Goal: Task Accomplishment & Management: Use online tool/utility

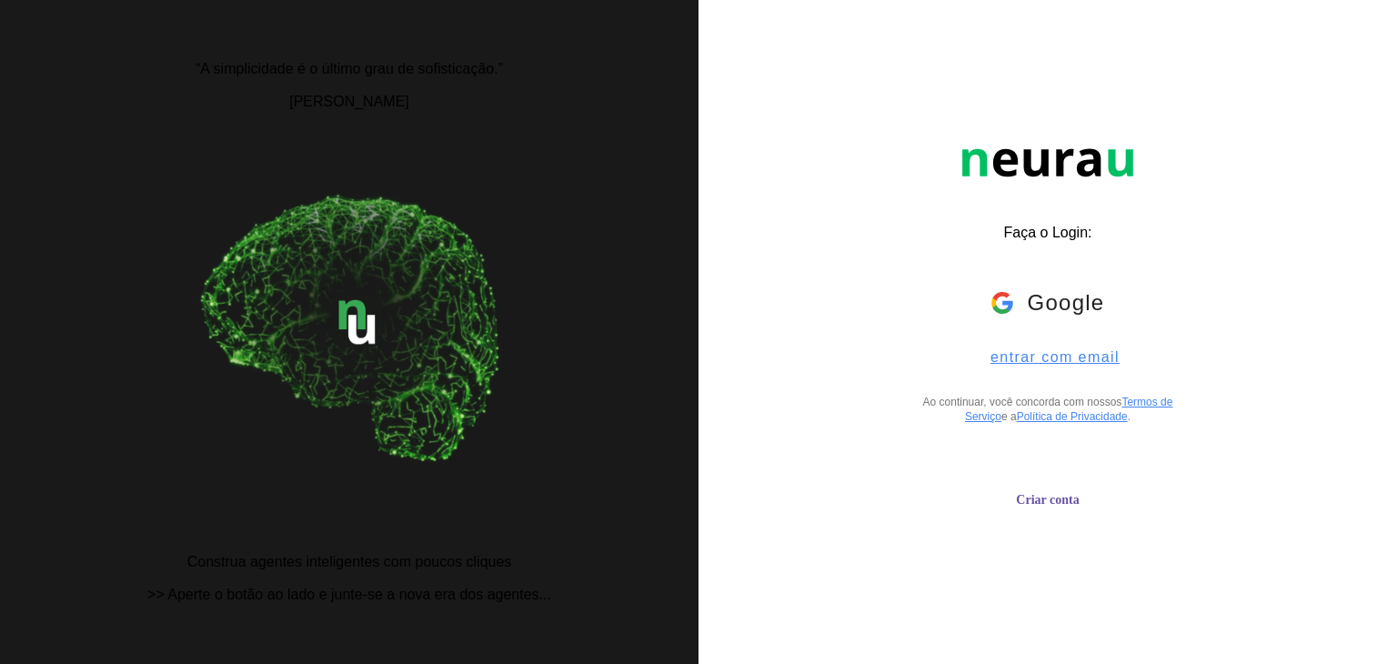
click at [1046, 366] on span "entrar com email" at bounding box center [1048, 357] width 144 height 16
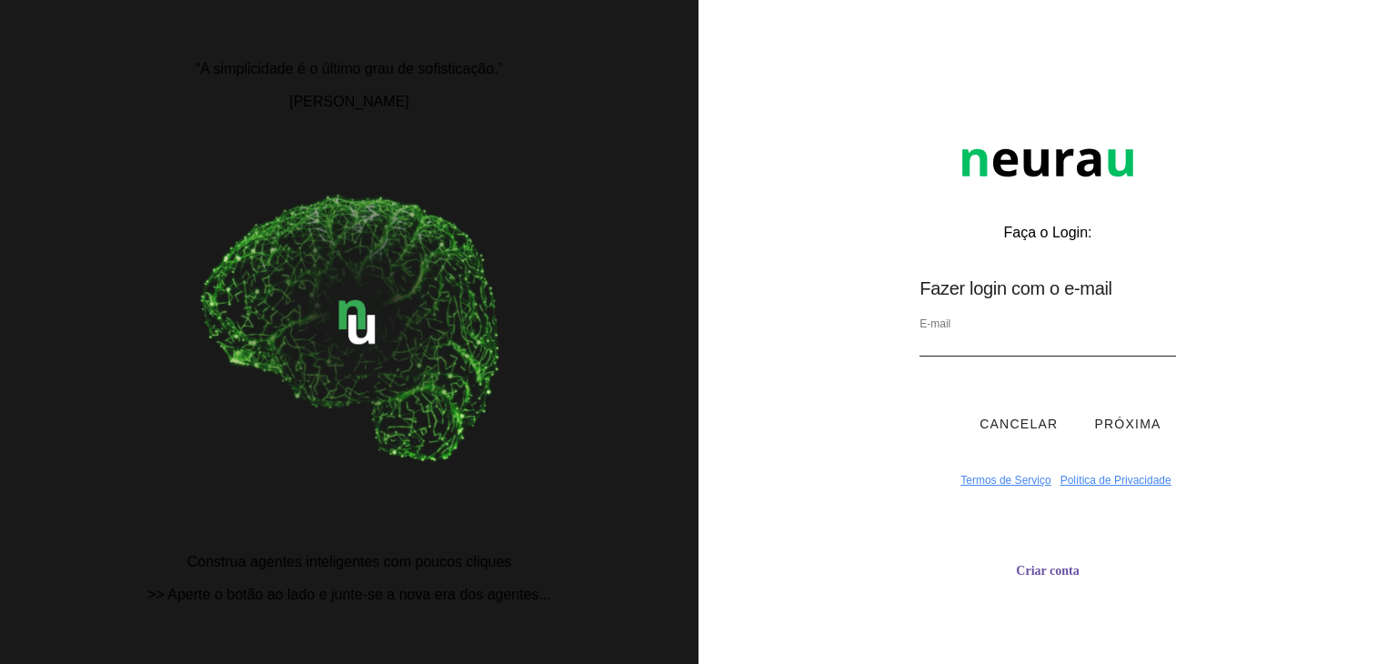
click at [1015, 350] on input "email" at bounding box center [1047, 344] width 256 height 25
type input "[EMAIL_ADDRESS][DOMAIN_NAME]"
click at [1094, 423] on button "Próxima" at bounding box center [1126, 423] width 95 height 55
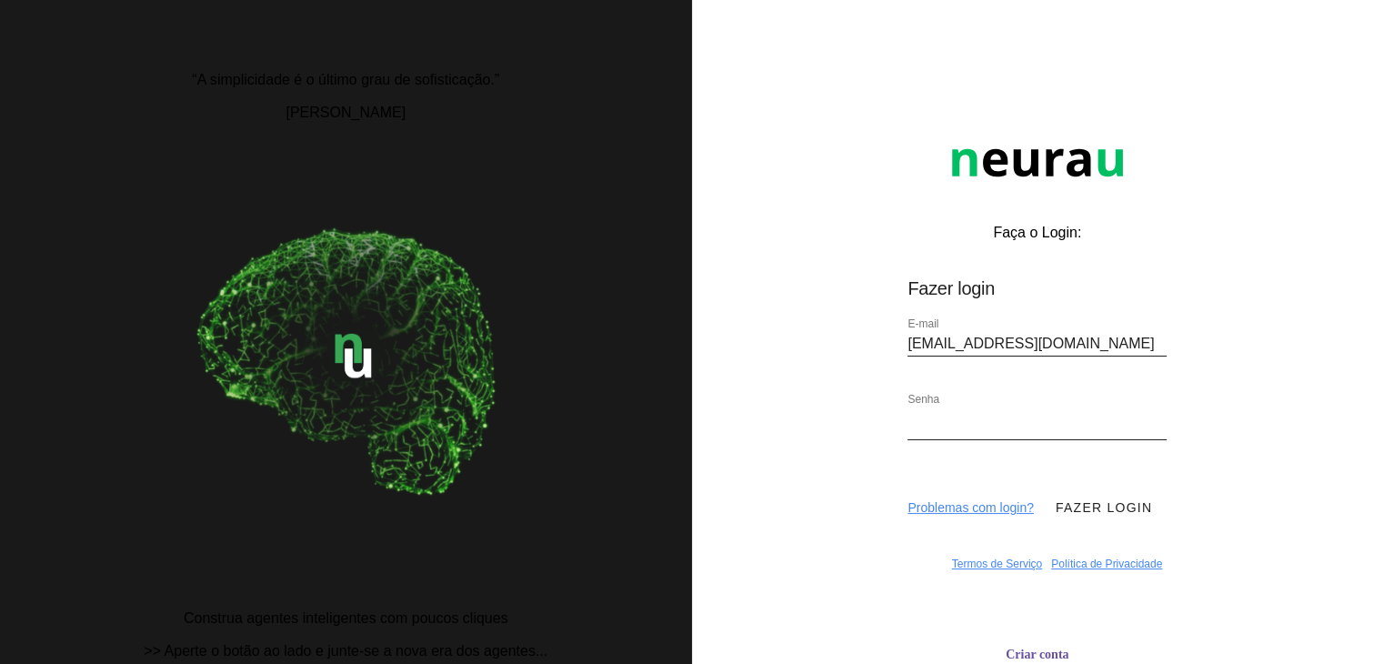
click at [1275, 417] on div "Faça o Login: dashboard Ir para o dashboard Fazer login E-mail [EMAIL_ADDRESS][…" at bounding box center [1038, 365] width 692 height 731
click at [786, 464] on div "Faça o Login: dashboard Ir para o dashboard Fazer login E-mail [EMAIL_ADDRESS][…" at bounding box center [1038, 365] width 692 height 731
click at [1325, 459] on div "Faça o Login: dashboard Ir para o dashboard Fazer login E-mail [EMAIL_ADDRESS][…" at bounding box center [1038, 365] width 692 height 731
click at [1186, 156] on div "Faça o Login: dashboard Ir para o dashboard Fazer login E-mail [EMAIL_ADDRESS][…" at bounding box center [1038, 365] width 692 height 731
click at [1127, 505] on button "Fazer login" at bounding box center [1103, 507] width 125 height 55
